Goal: Navigation & Orientation: Find specific page/section

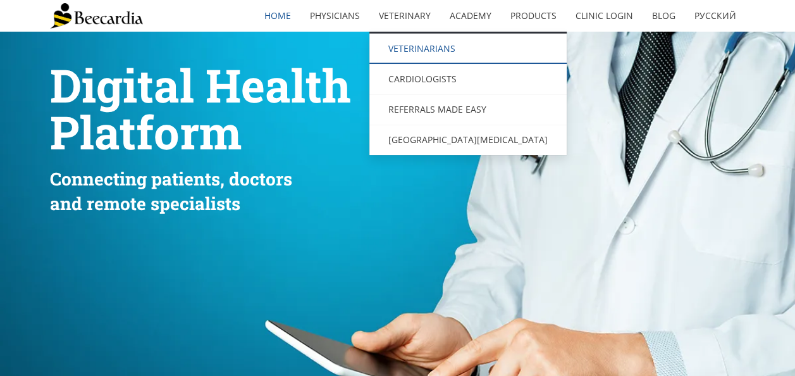
click at [417, 40] on link "Veterinarians" at bounding box center [467, 49] width 197 height 30
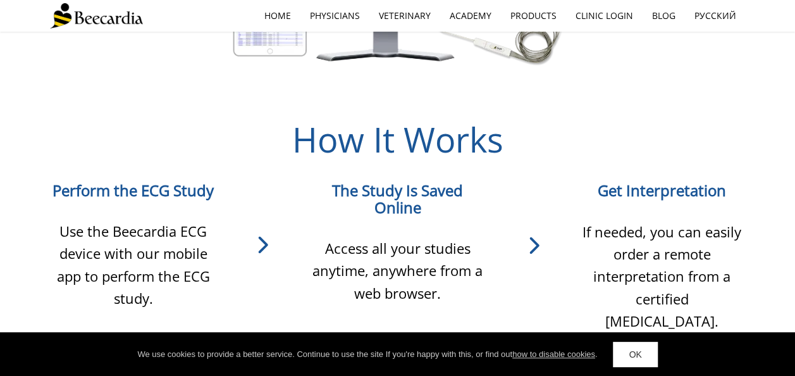
scroll to position [1075, 0]
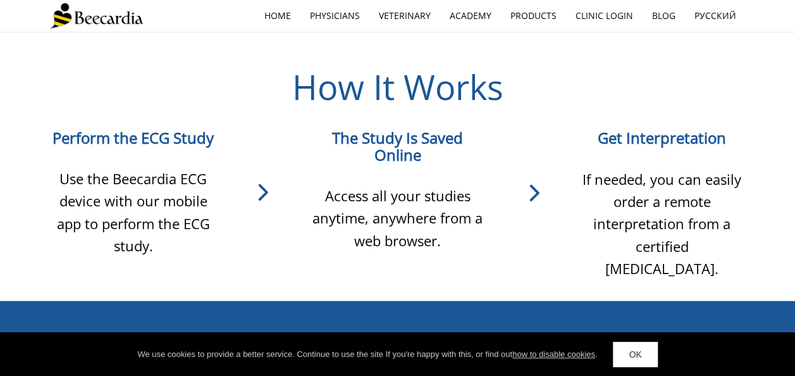
click at [167, 126] on span "Perform the ECG Study" at bounding box center [132, 136] width 161 height 21
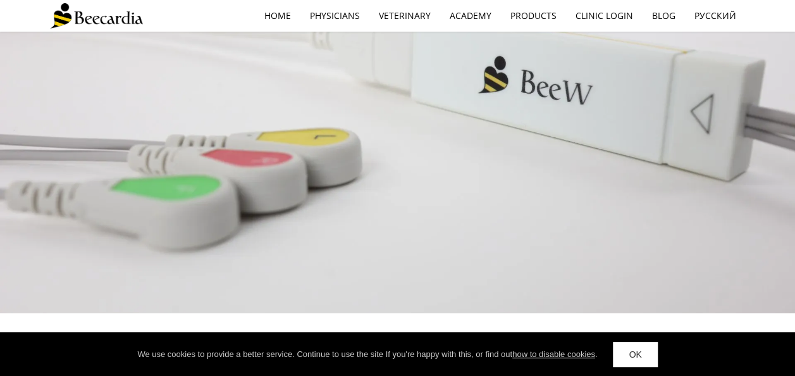
scroll to position [1580, 0]
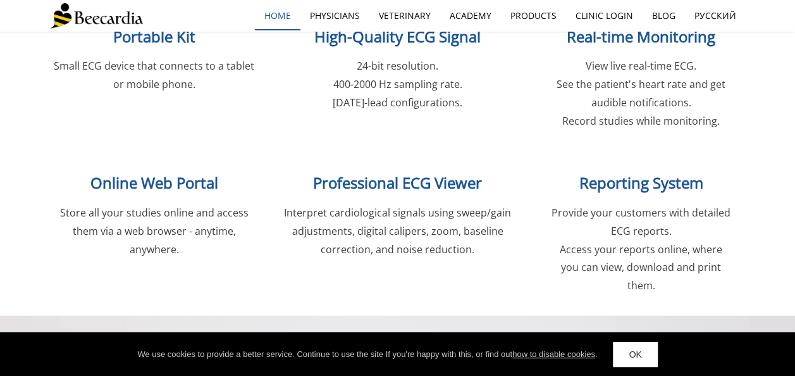
click at [282, 15] on link "home" at bounding box center [278, 15] width 46 height 29
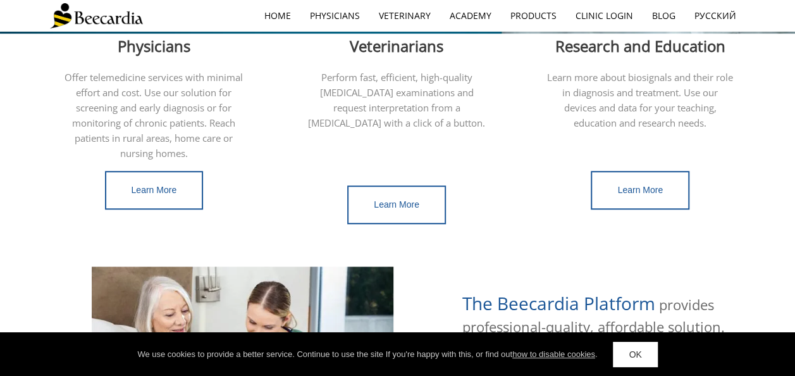
scroll to position [300, 0]
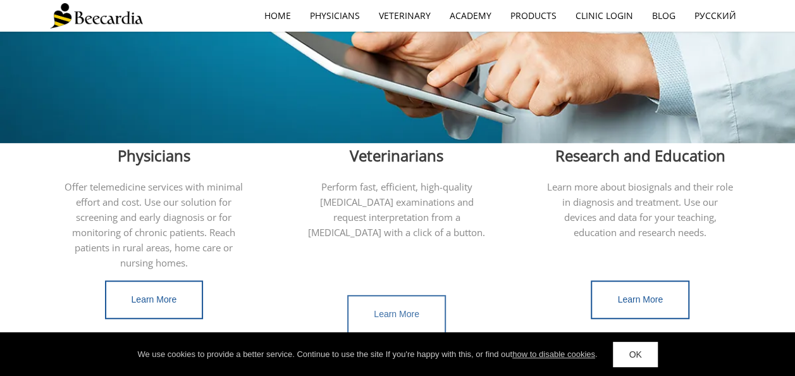
click at [410, 309] on span "Learn More" at bounding box center [397, 314] width 46 height 10
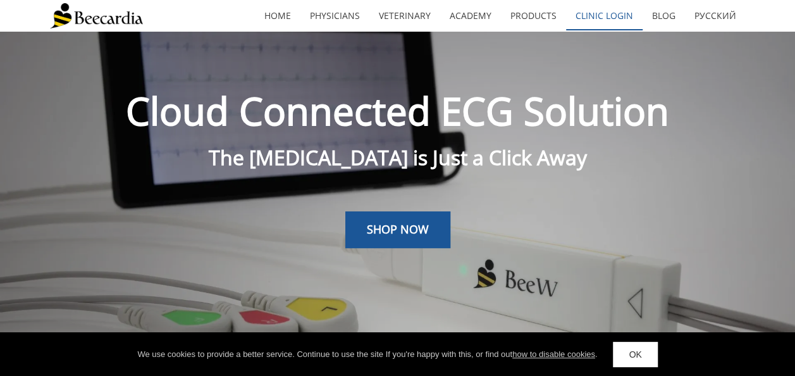
click at [618, 18] on link "Clinic Login" at bounding box center [604, 15] width 76 height 29
